Goal: Transaction & Acquisition: Purchase product/service

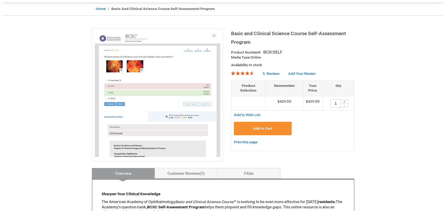
scroll to position [50, 0]
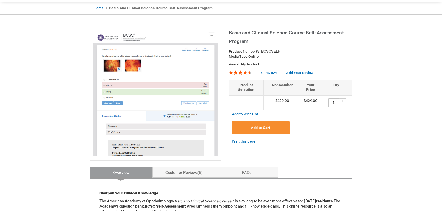
click at [265, 131] on button "Add to Cart" at bounding box center [261, 127] width 58 height 13
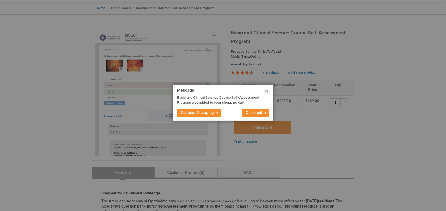
click at [255, 110] on button "Checkout" at bounding box center [255, 113] width 27 height 8
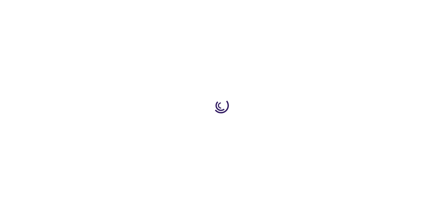
select select "US"
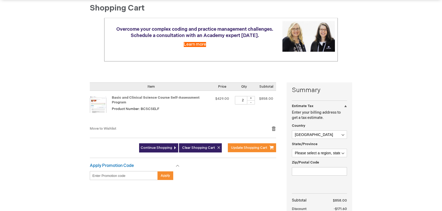
scroll to position [51, 0]
click at [252, 102] on div "-" at bounding box center [251, 103] width 8 height 4
type input "1"
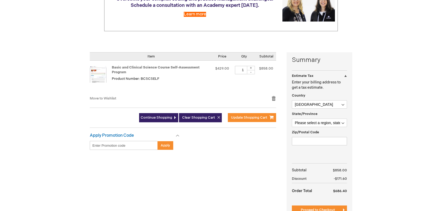
scroll to position [88, 0]
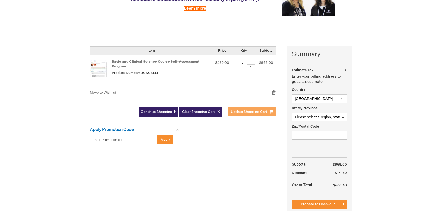
click at [239, 112] on span "Update Shopping Cart" at bounding box center [249, 112] width 36 height 4
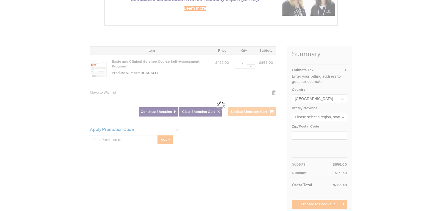
scroll to position [0, 0]
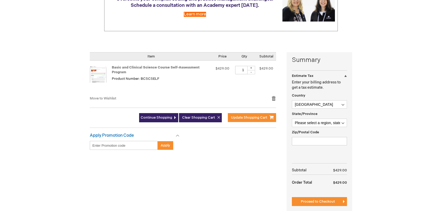
scroll to position [90, 0]
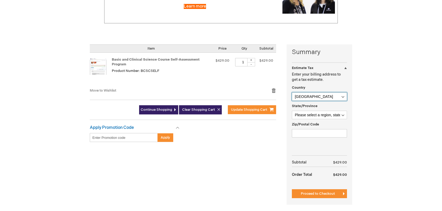
click at [325, 96] on select "Afghanistan Åland Islands Albania Algeria American Samoa Andorra Angola Anguill…" at bounding box center [319, 96] width 55 height 8
select select "CL"
click at [292, 92] on select "[GEOGRAPHIC_DATA] [GEOGRAPHIC_DATA] [GEOGRAPHIC_DATA] [GEOGRAPHIC_DATA] [US_STA…" at bounding box center [319, 96] width 55 height 8
click at [312, 118] on select "Please select a region, state or province. Aisén del General Carlos Ibañez del …" at bounding box center [319, 115] width 55 height 8
select select "797"
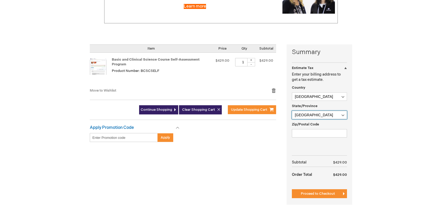
click at [292, 111] on select "Please select a region, state or province. Aisén del General Carlos Ibañez del …" at bounding box center [319, 115] width 55 height 8
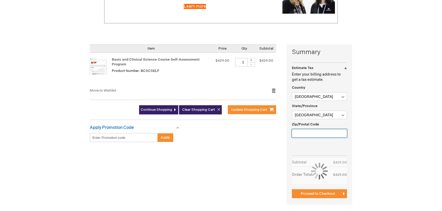
click at [311, 136] on input "Zip/Postal Code" at bounding box center [319, 133] width 55 height 8
type input "2351520"
click at [242, 131] on div "Apply Promotion Code Enter discount code Apply Gift Cards This won't take long …" at bounding box center [188, 136] width 197 height 22
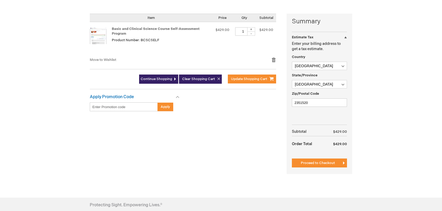
scroll to position [121, 0]
click at [324, 162] on span "Proceed to Checkout" at bounding box center [318, 163] width 34 height 4
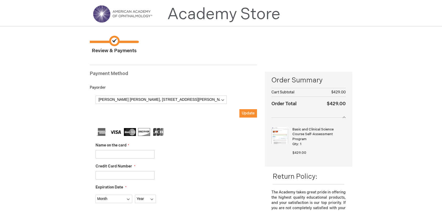
scroll to position [12, 0]
click at [217, 100] on select "[PERSON_NAME] [PERSON_NAME], [STREET_ADDRESS][PERSON_NAME][PERSON_NAME] [PERSON…" at bounding box center [161, 100] width 131 height 8
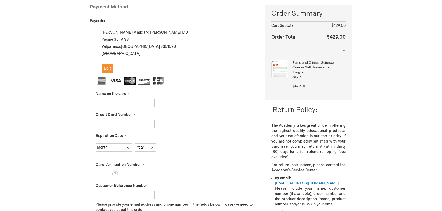
scroll to position [79, 0]
click at [113, 102] on input "Name on the card" at bounding box center [125, 103] width 59 height 8
type input "[PERSON_NAME] [PERSON_NAME]"
type input "4260400000161413"
select select "4"
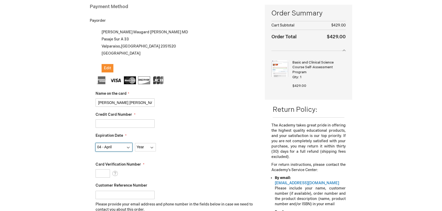
select select "2026"
type input "057"
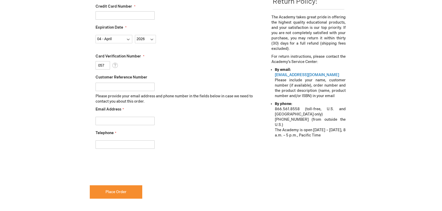
scroll to position [188, 0]
click at [122, 125] on fieldset "Name on the card Sergio Maugard Tepper Credit Card Number 4260400000161413 Expi…" at bounding box center [177, 60] width 162 height 186
click at [120, 123] on input "Email Address" at bounding box center [125, 120] width 59 height 8
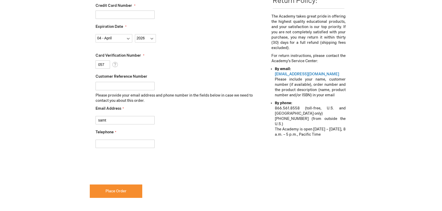
type input "[EMAIL_ADDRESS][DOMAIN_NAME]"
type input "[PHONE_NUMBER]"
click at [201, 116] on div "[EMAIL_ADDRESS][DOMAIN_NAME]" at bounding box center [177, 118] width 162 height 11
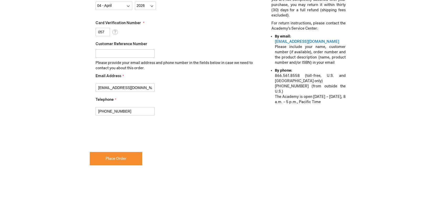
scroll to position [221, 0]
checkbox input "true"
click at [125, 159] on span "Place Order" at bounding box center [116, 158] width 21 height 4
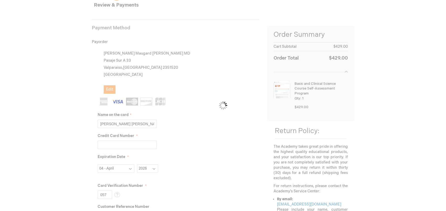
scroll to position [58, 0]
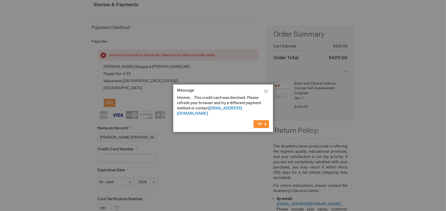
click at [258, 122] on span "Ok" at bounding box center [260, 124] width 5 height 4
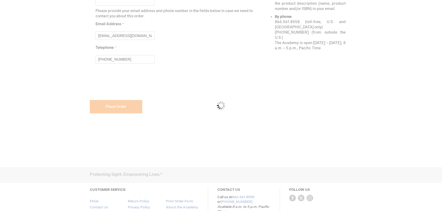
scroll to position [274, 0]
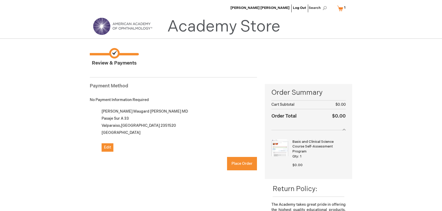
click at [103, 25] on img at bounding box center [122, 26] width 63 height 19
click at [340, 7] on link "My Cart 1 1 items" at bounding box center [342, 8] width 13 height 9
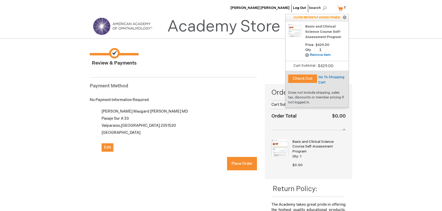
click at [309, 80] on button "Check Out" at bounding box center [302, 79] width 29 height 8
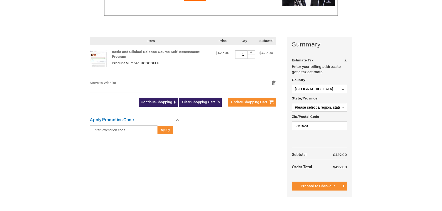
scroll to position [97, 0]
click at [334, 90] on select "[GEOGRAPHIC_DATA] [GEOGRAPHIC_DATA] [GEOGRAPHIC_DATA] [GEOGRAPHIC_DATA] [US_STA…" at bounding box center [319, 89] width 55 height 8
select select "CL"
click at [292, 85] on select "[GEOGRAPHIC_DATA] [GEOGRAPHIC_DATA] [GEOGRAPHIC_DATA] [GEOGRAPHIC_DATA] [US_STA…" at bounding box center [319, 89] width 55 height 8
click at [308, 108] on select "Please select a region, state or province. Aisén del General [PERSON_NAME] del …" at bounding box center [319, 107] width 55 height 8
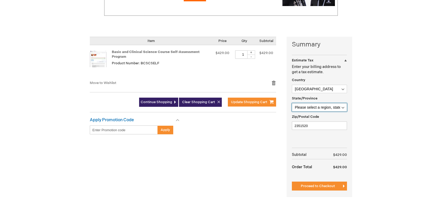
select select "797"
click at [292, 103] on select "Please select a region, state or province. Aisén del General [PERSON_NAME] del …" at bounding box center [319, 107] width 55 height 8
click at [371, 153] on div "[PERSON_NAME] [PERSON_NAME] Log Out Search My Cart 1 1 items CLOSE RECENTLY ADD…" at bounding box center [221, 104] width 442 height 402
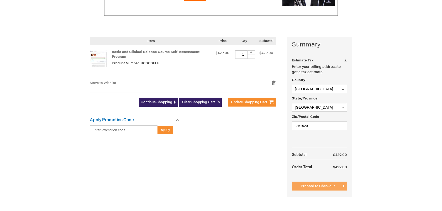
click at [328, 185] on span "Proceed to Checkout" at bounding box center [318, 186] width 34 height 4
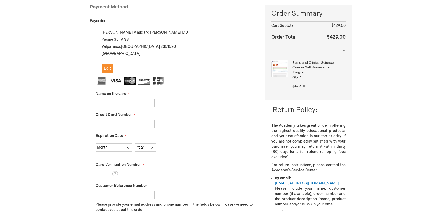
scroll to position [79, 0]
click at [219, 122] on div at bounding box center [177, 124] width 162 height 8
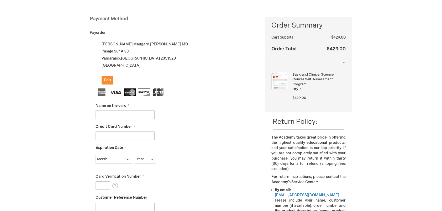
scroll to position [65, 0]
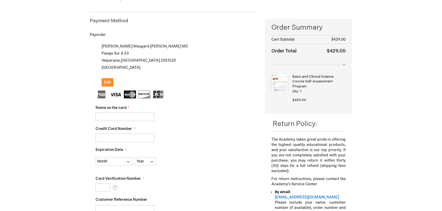
click at [128, 113] on input "Name on the card" at bounding box center [125, 117] width 59 height 8
click at [63, 130] on div "[PERSON_NAME] [PERSON_NAME] Log Out Search My Cart 1 1 items CLOSE RECENTLY ADD…" at bounding box center [221, 197] width 442 height 524
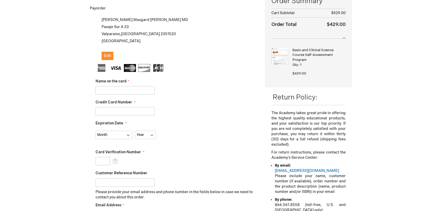
scroll to position [92, 0]
click at [106, 108] on input "Credit Card Number" at bounding box center [125, 111] width 59 height 8
click at [82, 88] on div "[PERSON_NAME] [PERSON_NAME] Log Out Search My Cart 1 1 items CLOSE RECENTLY ADD…" at bounding box center [221, 170] width 442 height 524
click at [105, 91] on input "Name on the card" at bounding box center [125, 90] width 59 height 8
type input "[PERSON_NAME] [PERSON_NAME]"
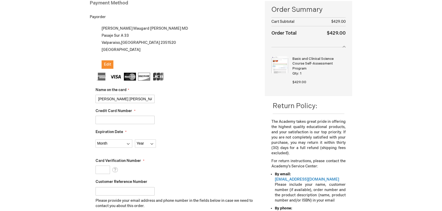
scroll to position [82, 0]
type input "[CREDIT_CARD_NUMBER]"
click at [75, 120] on div "[PERSON_NAME] [PERSON_NAME] Log Out Search My Cart 1 1 items CLOSE RECENTLY ADD…" at bounding box center [221, 180] width 442 height 524
click at [174, 127] on fieldset "Name on the card [PERSON_NAME] [PERSON_NAME] Credit Card Number [CREDIT_CARD_NU…" at bounding box center [177, 166] width 162 height 186
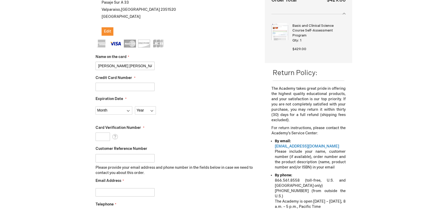
scroll to position [118, 0]
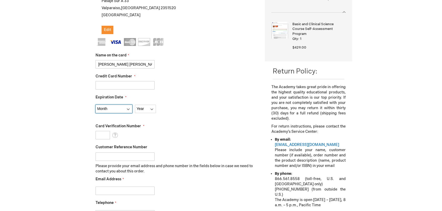
click at [129, 110] on select "Month [DATE] - [DATE] - [DATE] - [DATE] - [DATE] - [DATE] - [DATE] - [DATE] - […" at bounding box center [114, 109] width 37 height 8
select select "4"
click at [96, 105] on select "Month [DATE] - [DATE] - [DATE] - [DATE] - [DATE] - [DATE] - [DATE] - [DATE] - […" at bounding box center [114, 109] width 37 height 8
click at [147, 110] on select "Year [DATE] 2026 2027 2028 2029 2030 2031 2032 2033 2034 2035" at bounding box center [145, 109] width 21 height 8
select select "2026"
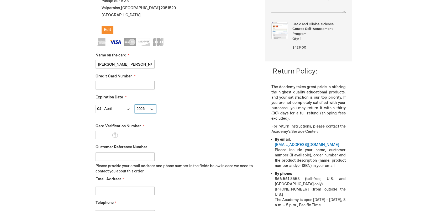
click at [135, 105] on select "Year [DATE] 2026 2027 2028 2029 2030 2031 2032 2033 2034 2035" at bounding box center [145, 109] width 21 height 8
click at [105, 136] on input "Card Verification Number" at bounding box center [103, 135] width 14 height 8
type input "057"
click at [67, 128] on div "[PERSON_NAME] [PERSON_NAME] Log Out Search My Cart 1 1 items CLOSE RECENTLY ADD…" at bounding box center [221, 144] width 442 height 524
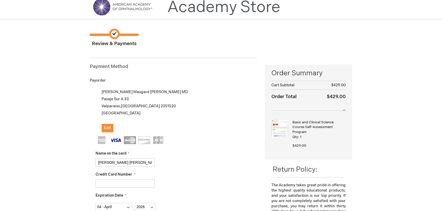
scroll to position [18, 0]
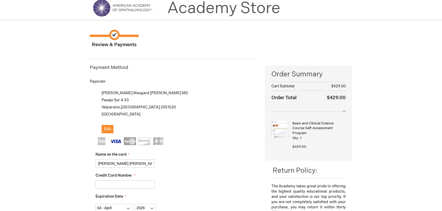
click at [208, 132] on div "[PERSON_NAME] [PERSON_NAME] MD [STREET_ADDRESS] Edit" at bounding box center [177, 112] width 162 height 44
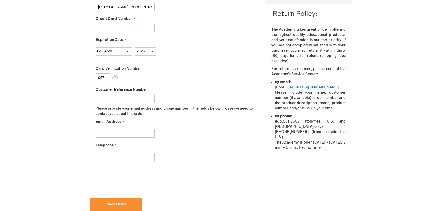
scroll to position [176, 0]
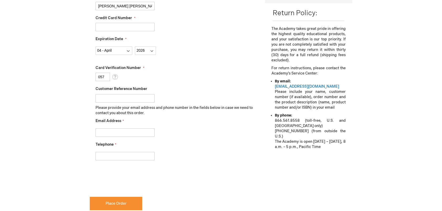
click at [121, 130] on input "Email Address" at bounding box center [125, 132] width 59 height 8
click at [76, 123] on div "[PERSON_NAME] [PERSON_NAME] Log Out Search My Cart 1 1 items CLOSE RECENTLY ADD…" at bounding box center [221, 86] width 442 height 524
click at [110, 133] on input "Email Address" at bounding box center [125, 132] width 59 height 8
type input "[EMAIL_ADDRESS][DOMAIN_NAME]"
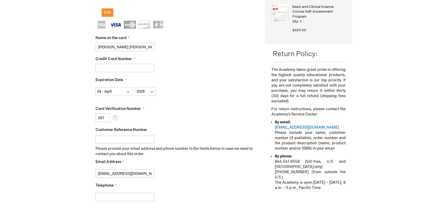
scroll to position [136, 0]
type input "[PHONE_NUMBER]"
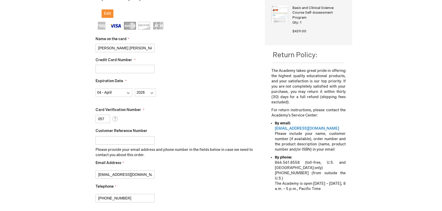
click at [53, 83] on div "[PERSON_NAME] [PERSON_NAME] Log Out Search My Cart 1 1 items CLOSE RECENTLY ADD…" at bounding box center [221, 128] width 442 height 524
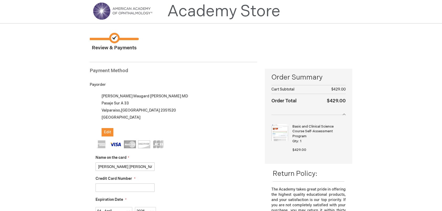
scroll to position [0, 0]
